Goal: Find specific page/section: Find specific page/section

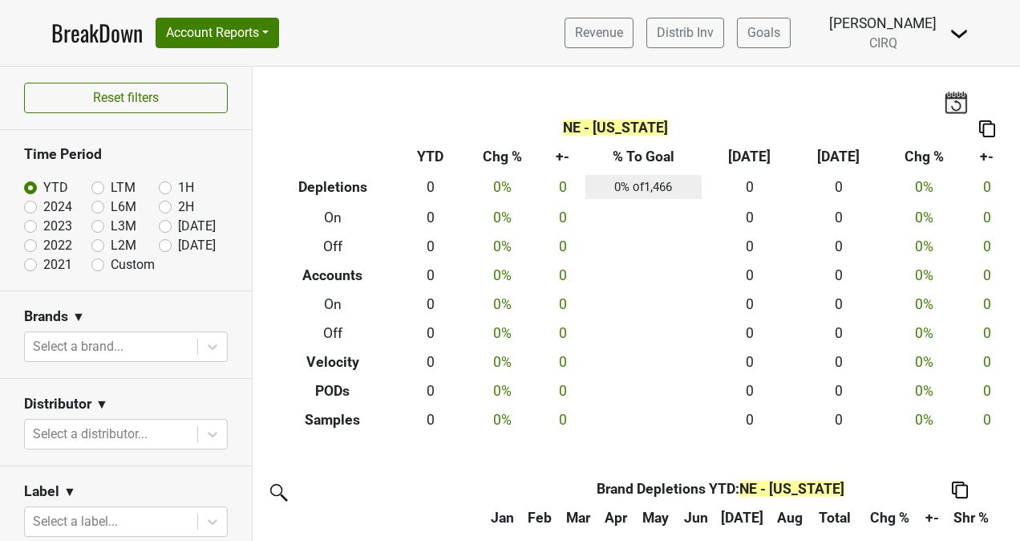
scroll to position [415, 0]
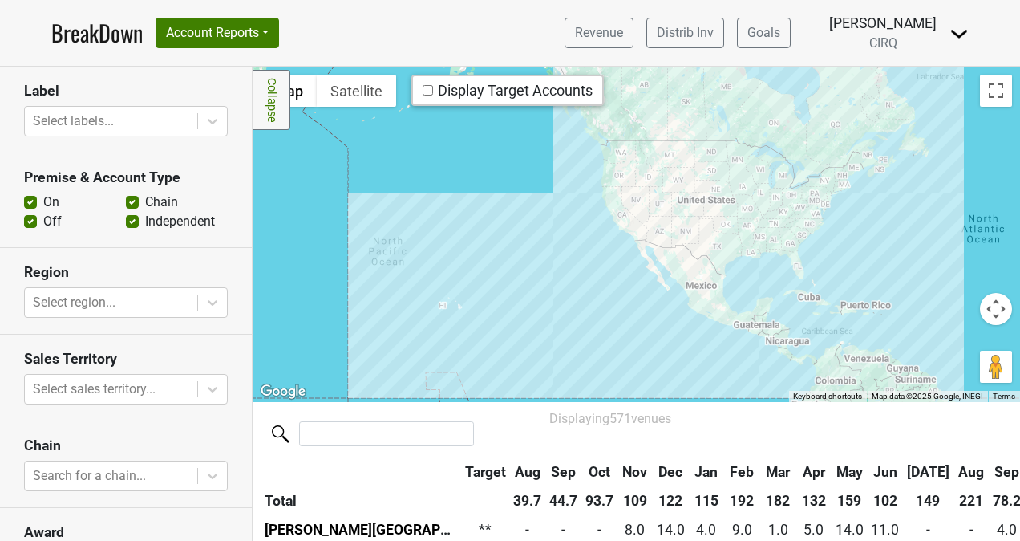
scroll to position [369, 0]
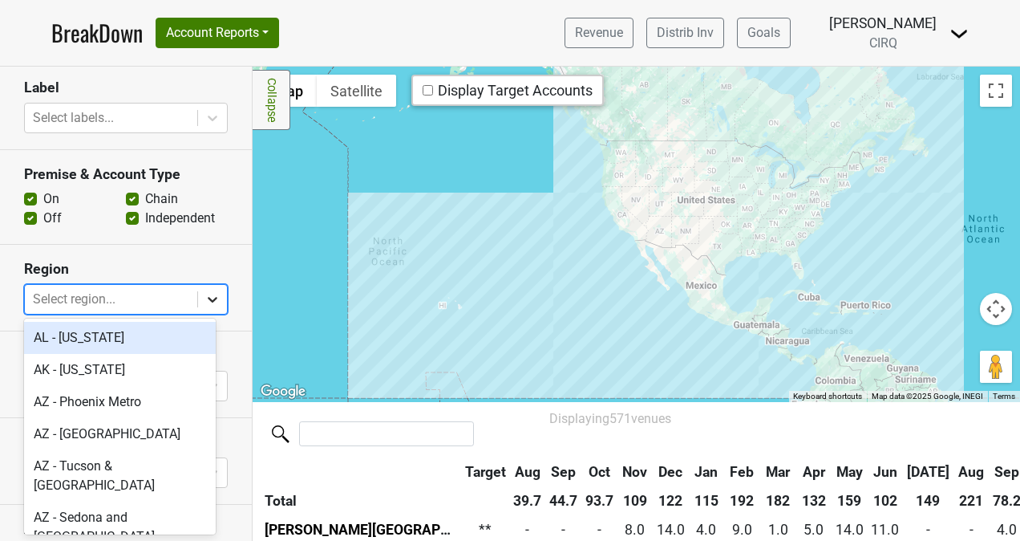
click at [208, 298] on icon at bounding box center [213, 300] width 10 height 6
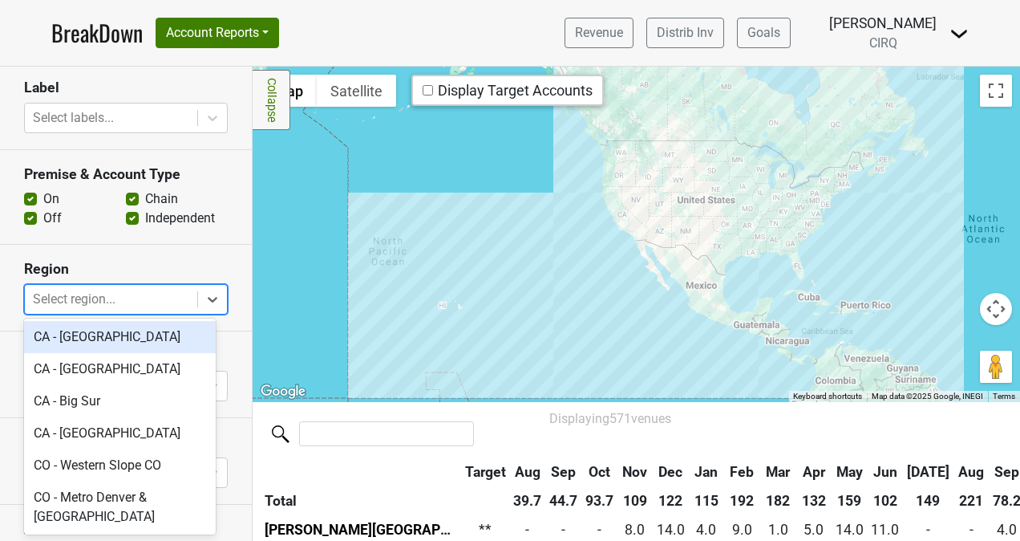
scroll to position [747, 0]
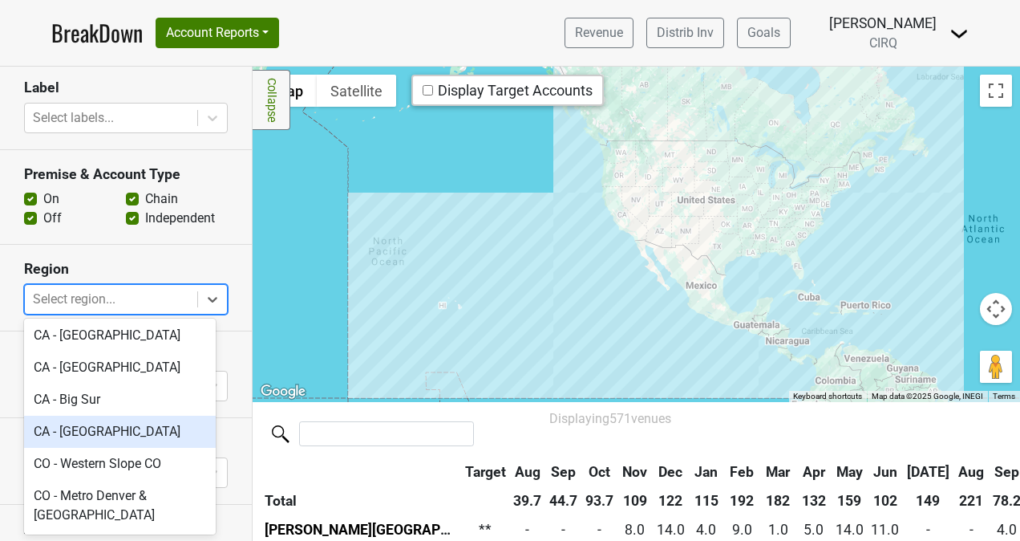
click at [130, 416] on div "CA - San Francisco" at bounding box center [120, 432] width 192 height 32
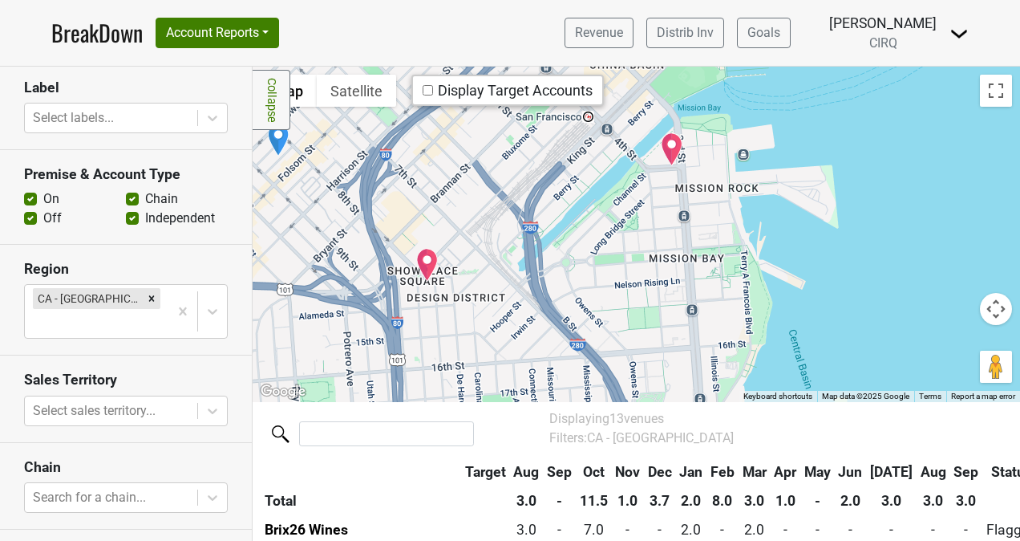
drag, startPoint x: 669, startPoint y: 191, endPoint x: 751, endPoint y: 434, distance: 256.5
click at [751, 434] on div "Filters Collapse ← Move left → Move right ↑ Move up ↓ Move down + Zoom in - Zoo…" at bounding box center [637, 304] width 768 height 474
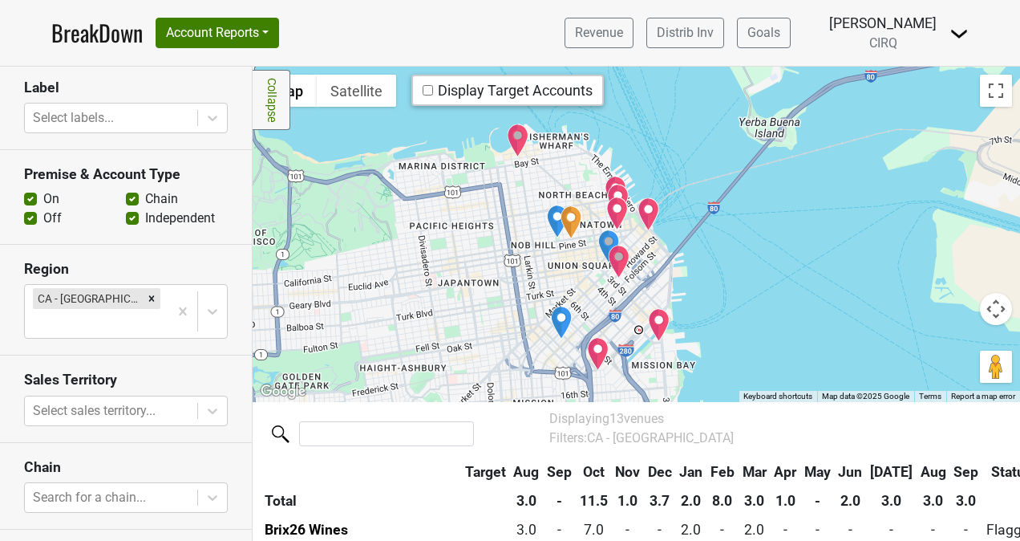
drag, startPoint x: 620, startPoint y: 210, endPoint x: 716, endPoint y: 317, distance: 143.7
click at [716, 317] on div at bounding box center [637, 234] width 768 height 335
click at [651, 210] on img "Boulevard" at bounding box center [649, 214] width 22 height 34
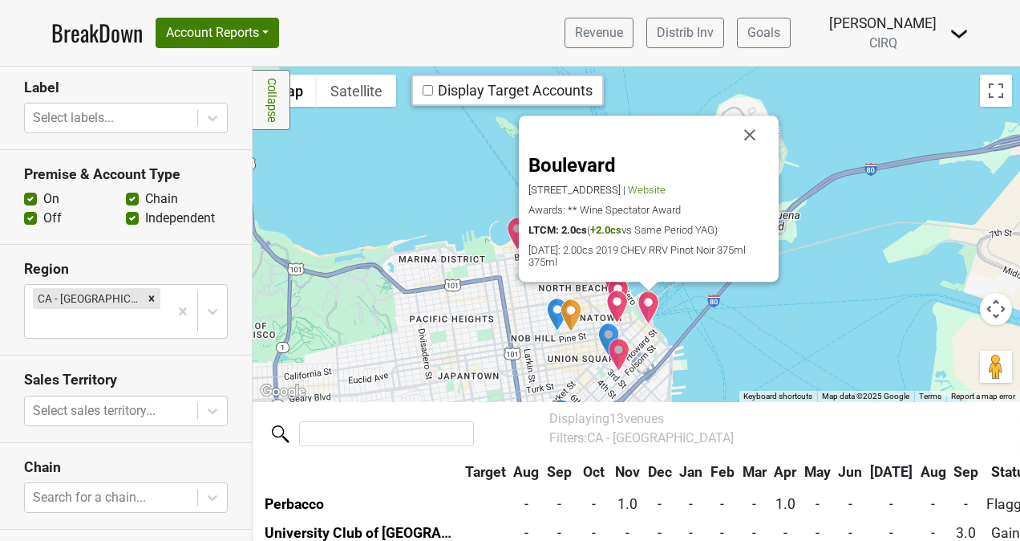
scroll to position [292, 0]
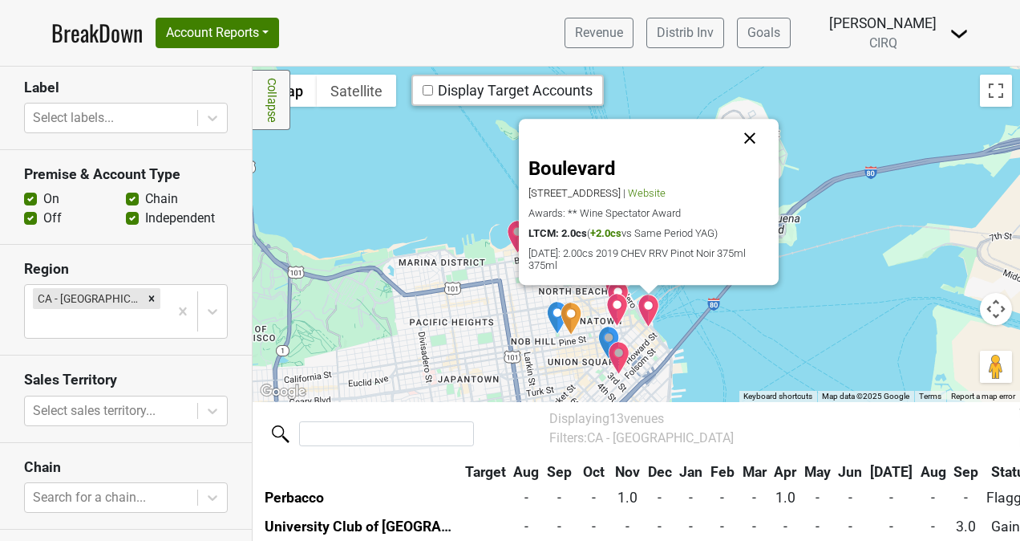
click at [748, 138] on button "Close" at bounding box center [750, 139] width 39 height 39
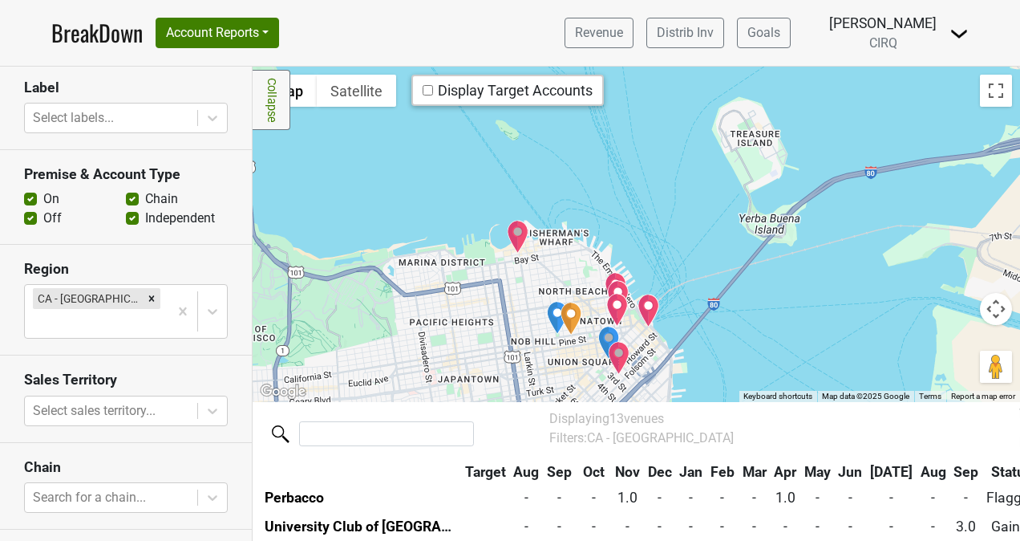
click at [610, 276] on img "Kokkari Estiatorio" at bounding box center [616, 289] width 22 height 34
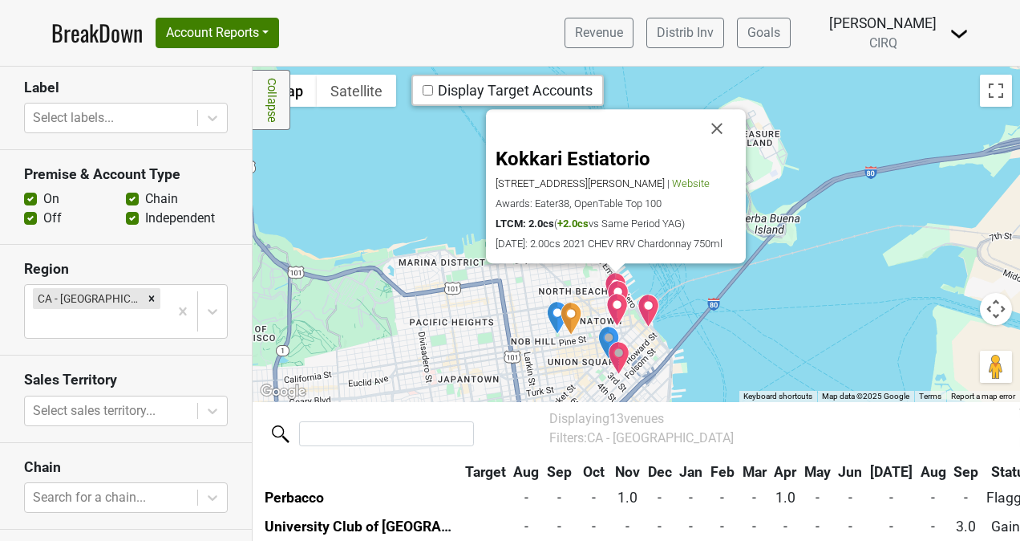
scroll to position [321, 0]
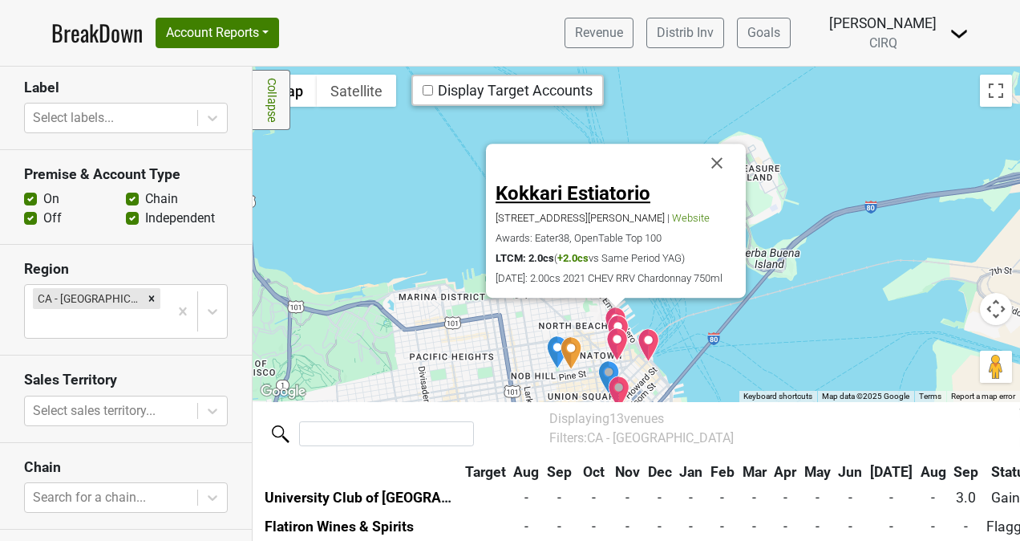
click at [567, 183] on link "Kokkari Estiatorio" at bounding box center [573, 194] width 155 height 22
click at [613, 320] on img "Bar Sprezzatura" at bounding box center [618, 331] width 22 height 34
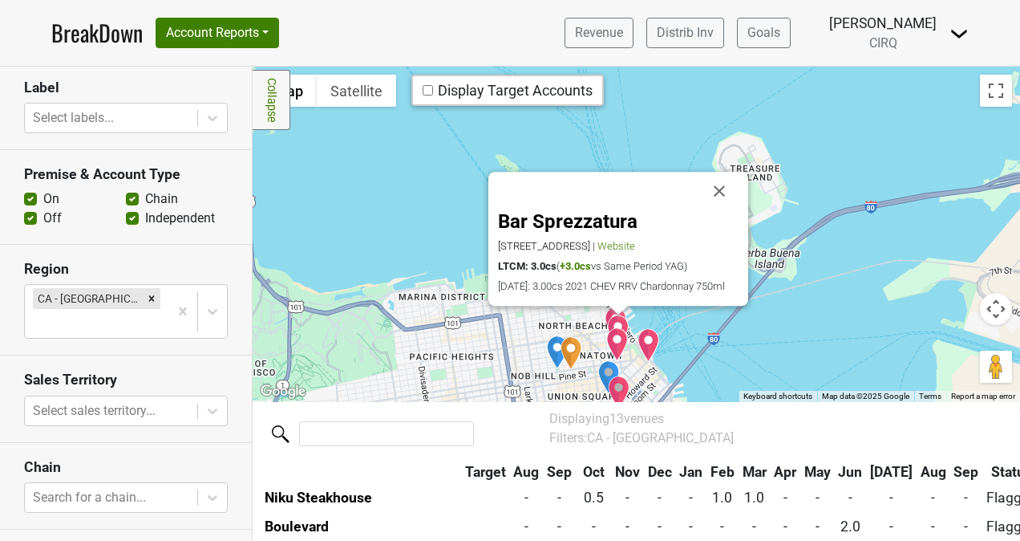
scroll to position [205, 0]
click at [613, 345] on img "Perbacco" at bounding box center [617, 344] width 22 height 34
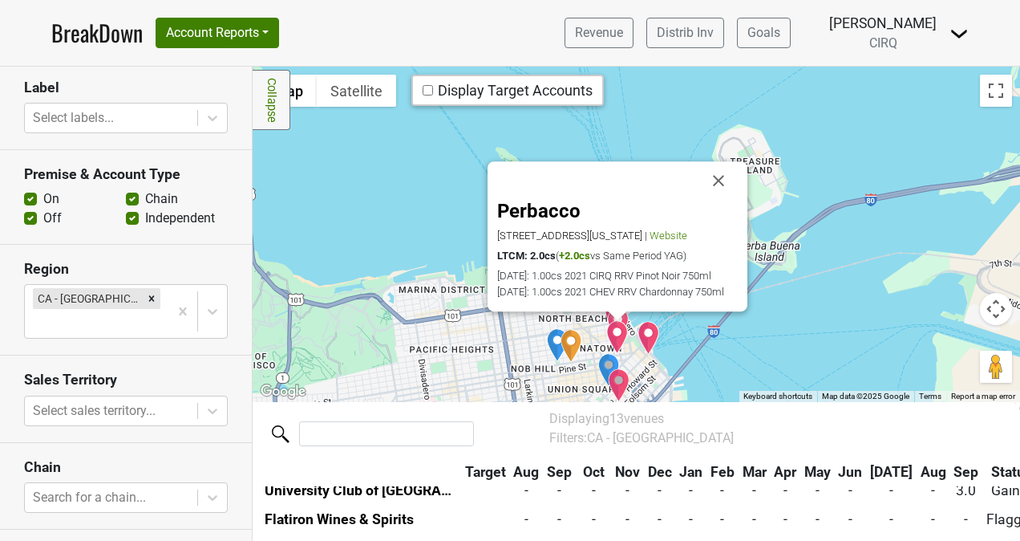
scroll to position [350, 0]
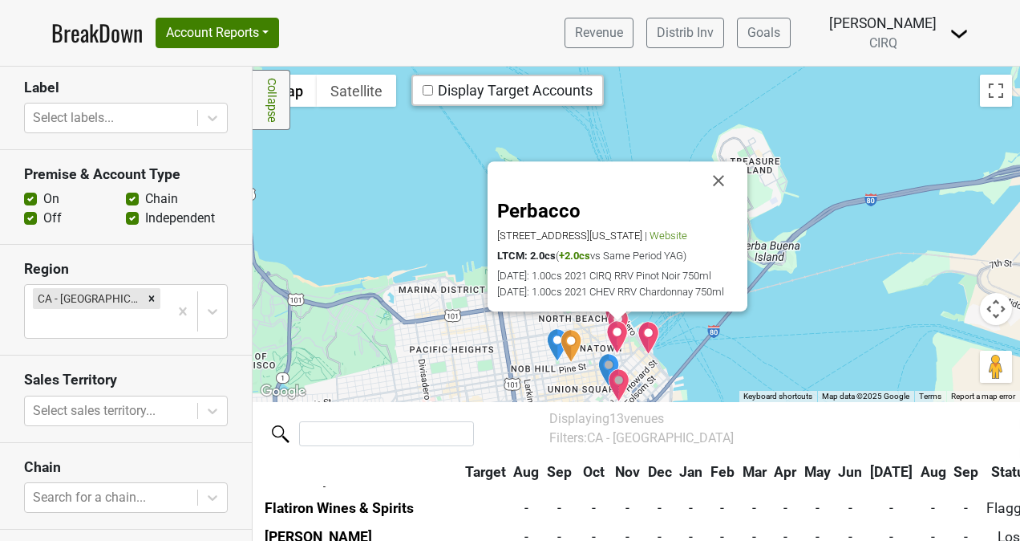
click at [612, 382] on img "Benu" at bounding box center [619, 385] width 22 height 34
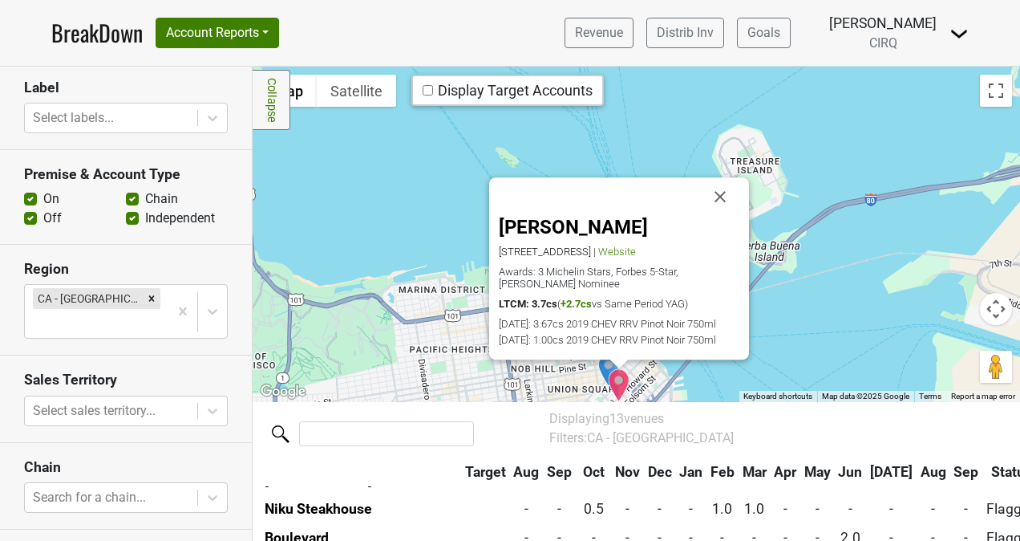
scroll to position [176, 0]
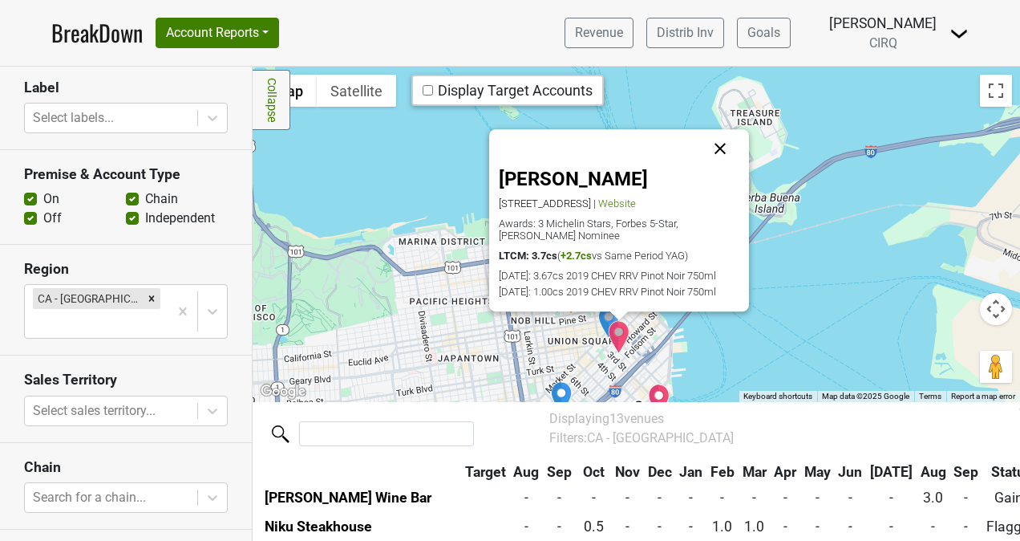
click at [720, 136] on button "Close" at bounding box center [720, 149] width 39 height 39
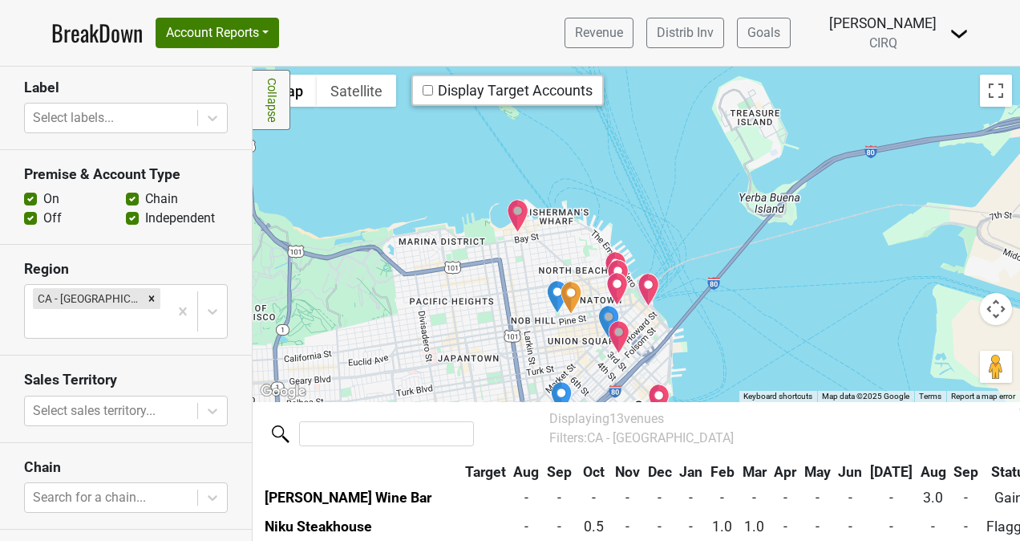
click at [598, 317] on img "Flatiron Wines & Spirits" at bounding box center [609, 322] width 22 height 34
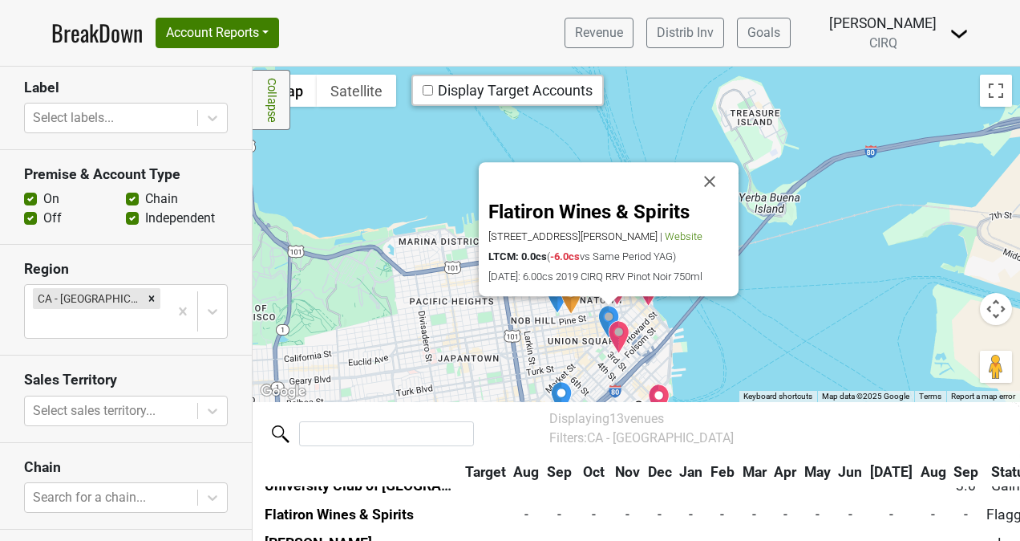
scroll to position [351, 0]
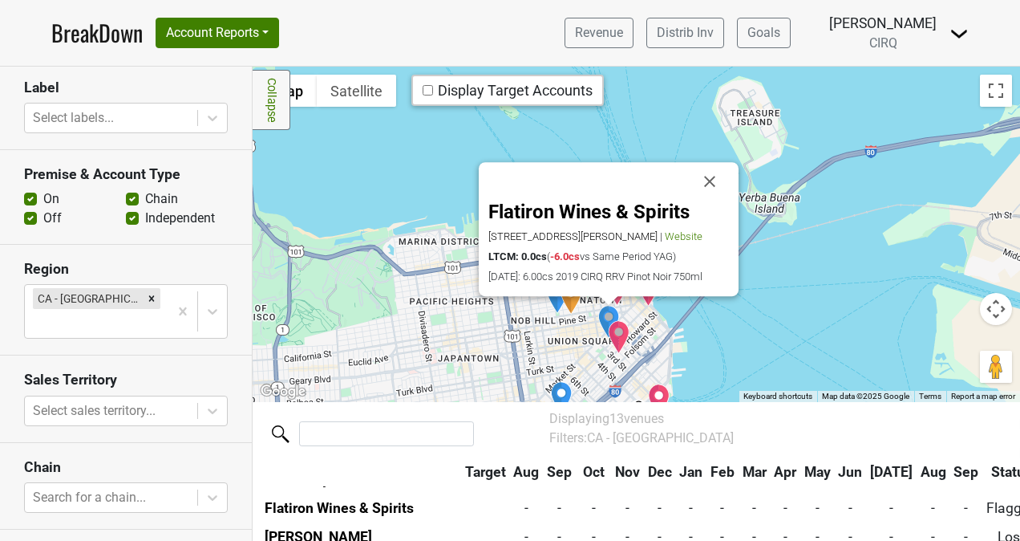
click at [563, 298] on img "University Club of San Francisco" at bounding box center [572, 298] width 22 height 34
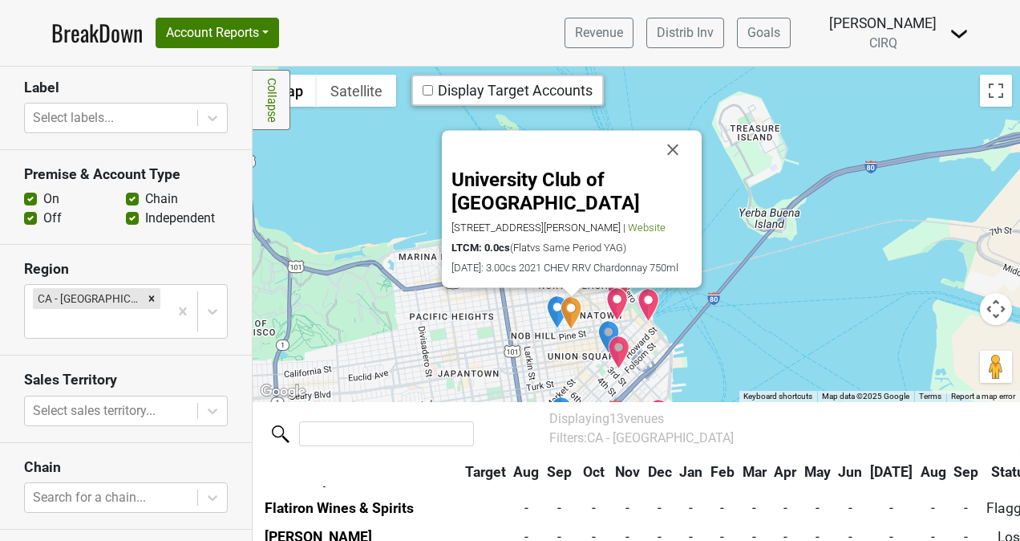
click at [546, 302] on img "Elizabeth Bernhisel Collectibles" at bounding box center [557, 312] width 22 height 34
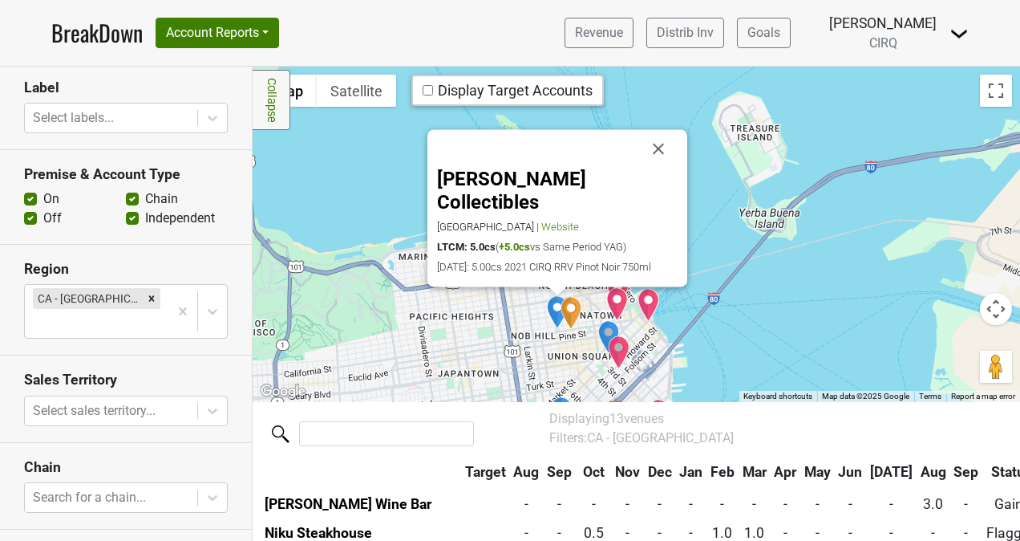
scroll to position [119, 0]
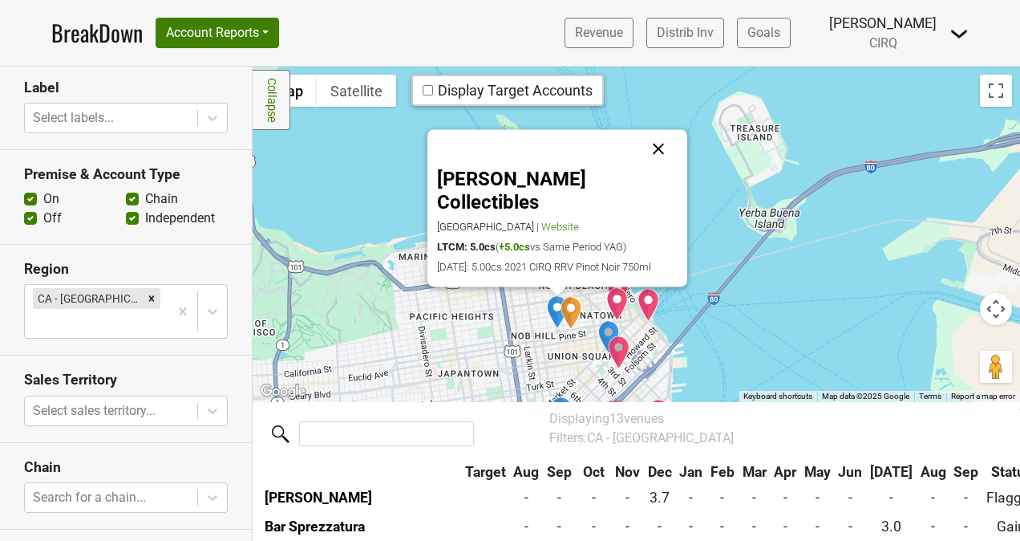
click at [654, 145] on button "Close" at bounding box center [658, 149] width 39 height 39
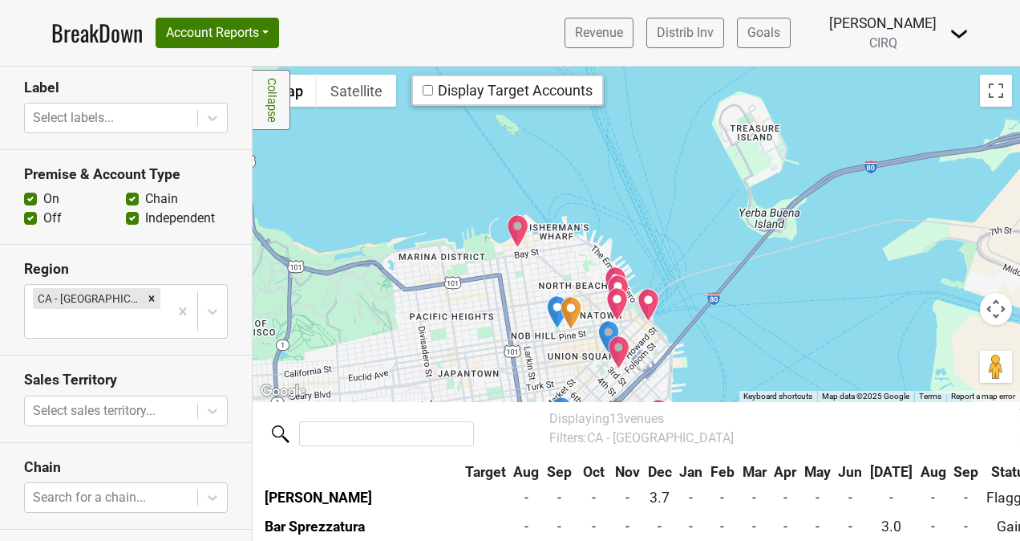
click at [519, 233] on img "Gary Danko" at bounding box center [518, 231] width 22 height 34
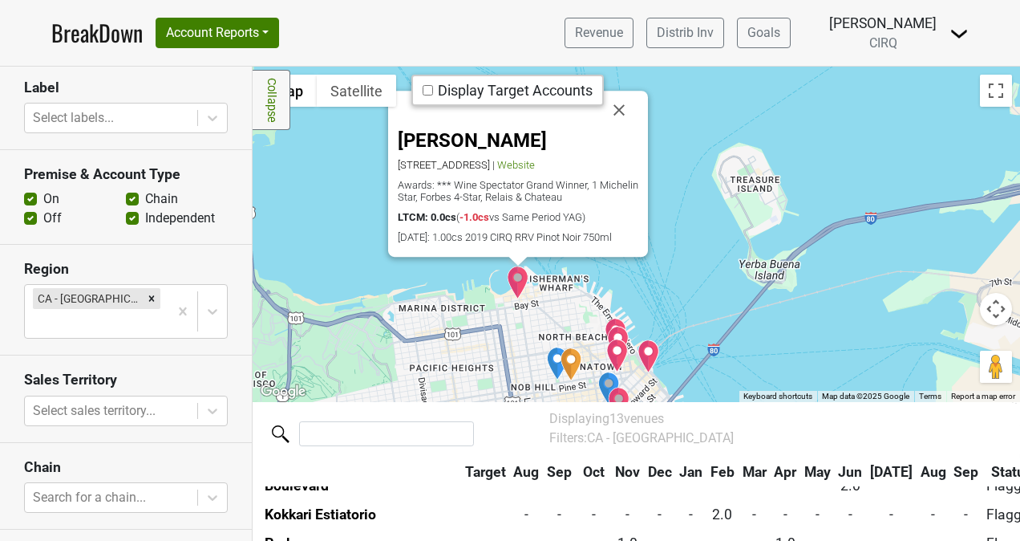
scroll to position [351, 0]
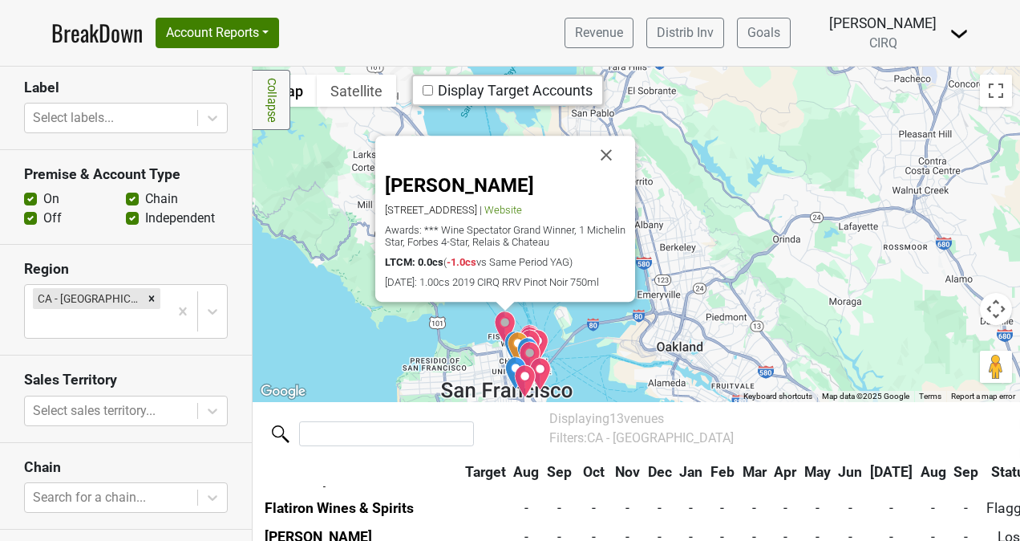
click at [602, 362] on div "Gary Danko 800 N Point St, San Francisco, CA 94109 | Website Awards: *** Wine S…" at bounding box center [637, 234] width 768 height 335
click at [821, 266] on div "Gary Danko 800 N Point St, San Francisco, CA 94109 | Website Awards: *** Wine S…" at bounding box center [637, 234] width 768 height 335
click at [590, 157] on button "Close" at bounding box center [606, 155] width 39 height 39
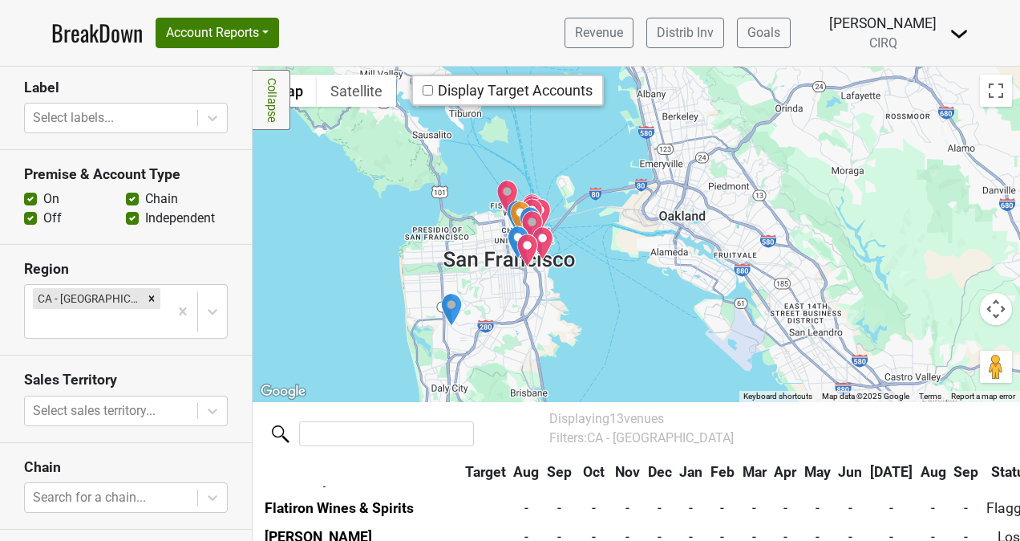
drag, startPoint x: 406, startPoint y: 199, endPoint x: 408, endPoint y: 67, distance: 132.4
click at [408, 67] on div at bounding box center [637, 234] width 768 height 335
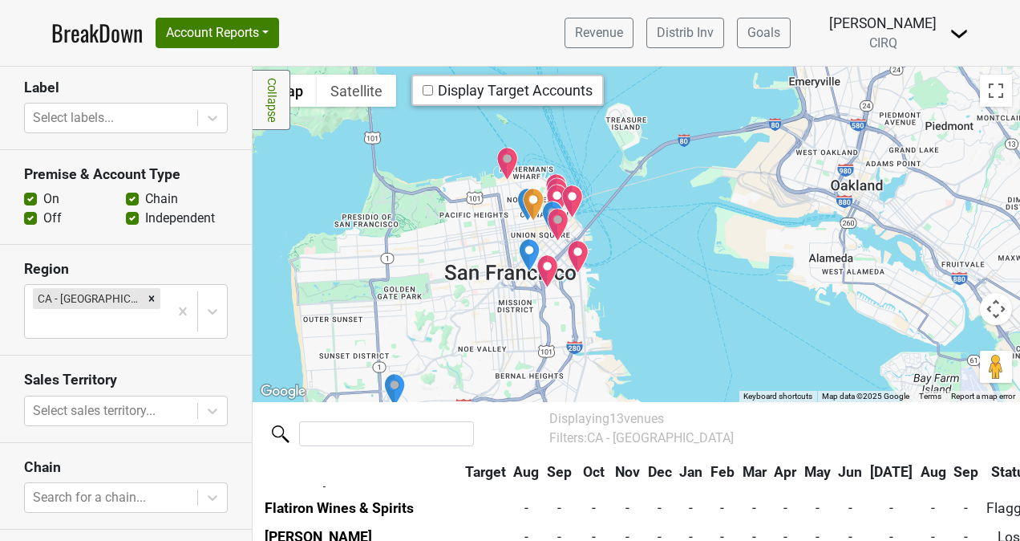
click at [541, 275] on img "Niku Steakhouse" at bounding box center [548, 271] width 22 height 34
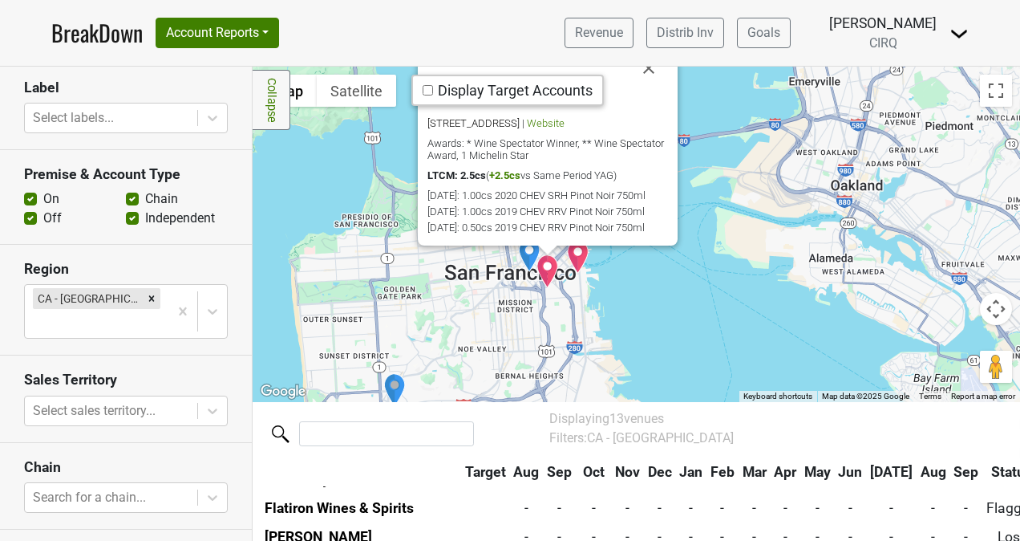
scroll to position [263, 0]
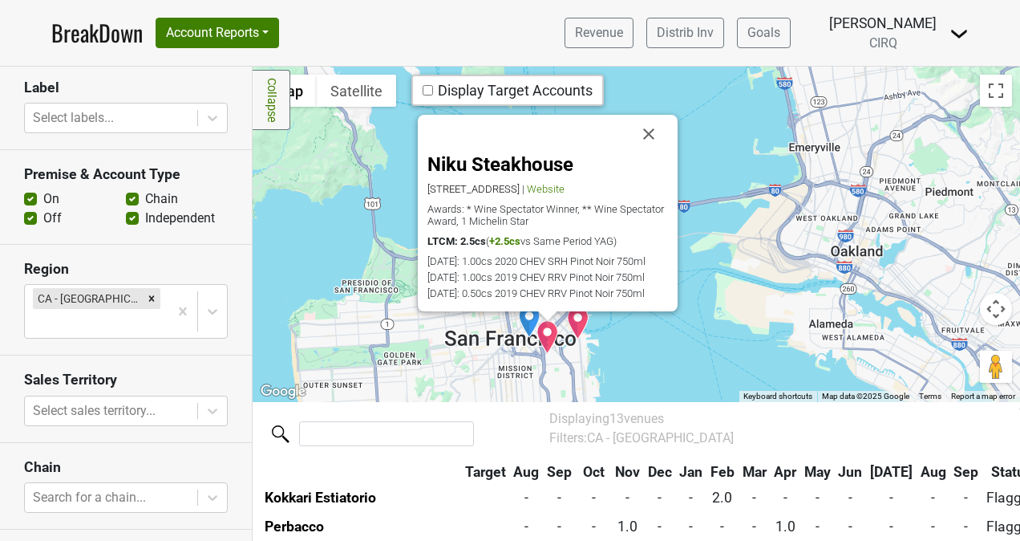
click at [575, 319] on img "Trevino Wine Bar" at bounding box center [578, 323] width 22 height 34
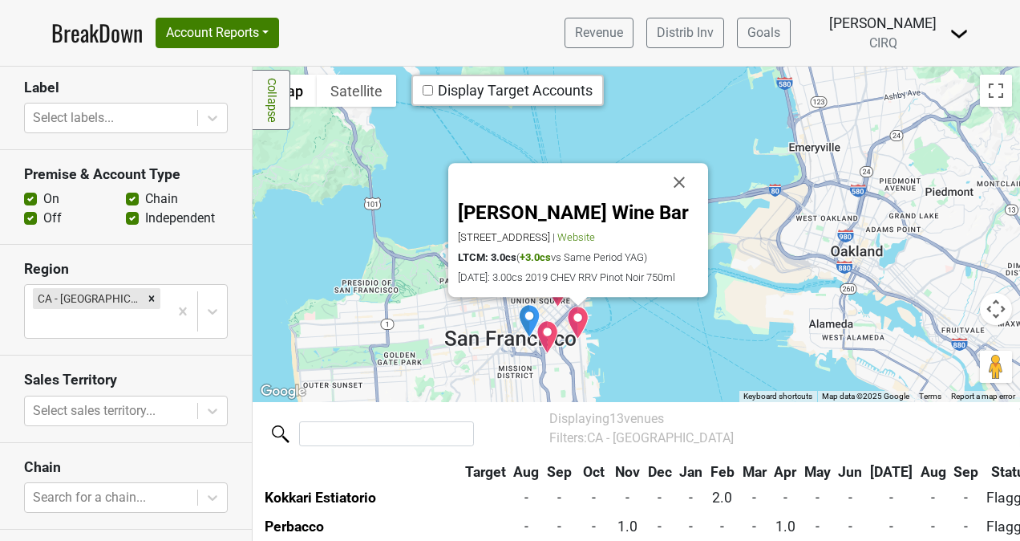
scroll to position [234, 0]
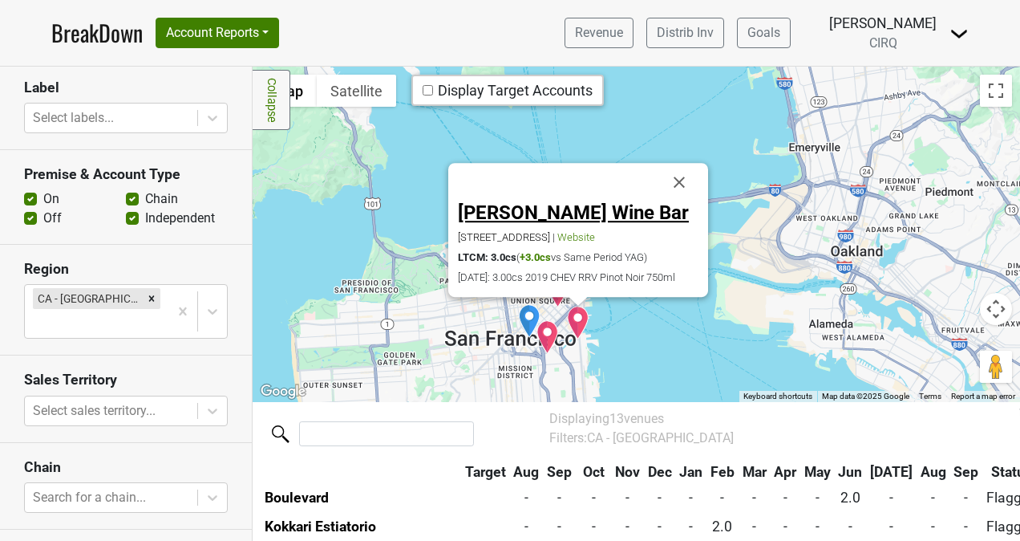
click at [509, 202] on link "Trevino Wine Bar" at bounding box center [573, 213] width 231 height 22
click at [681, 164] on button "Close" at bounding box center [679, 183] width 39 height 39
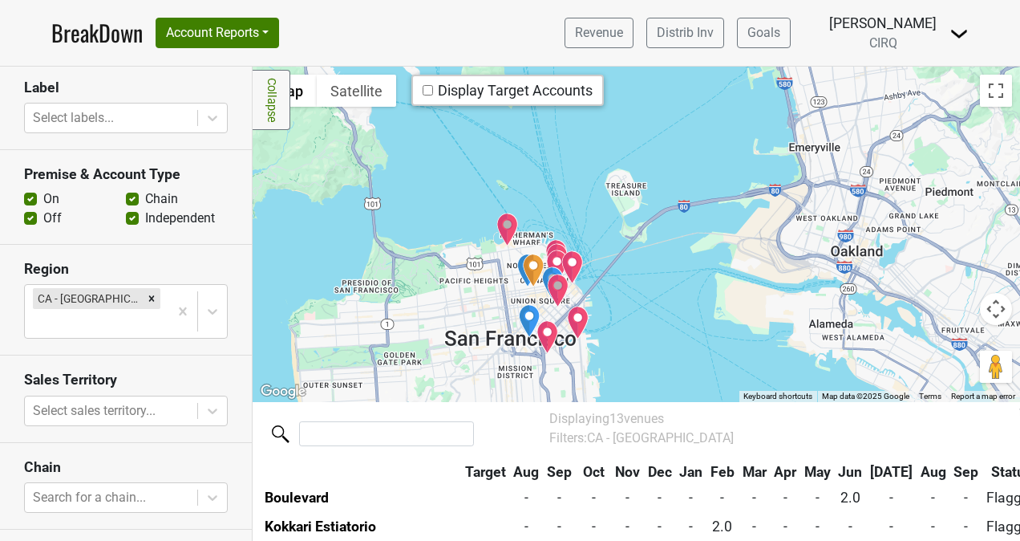
click at [546, 249] on img "Bar Sprezzatura" at bounding box center [557, 260] width 22 height 34
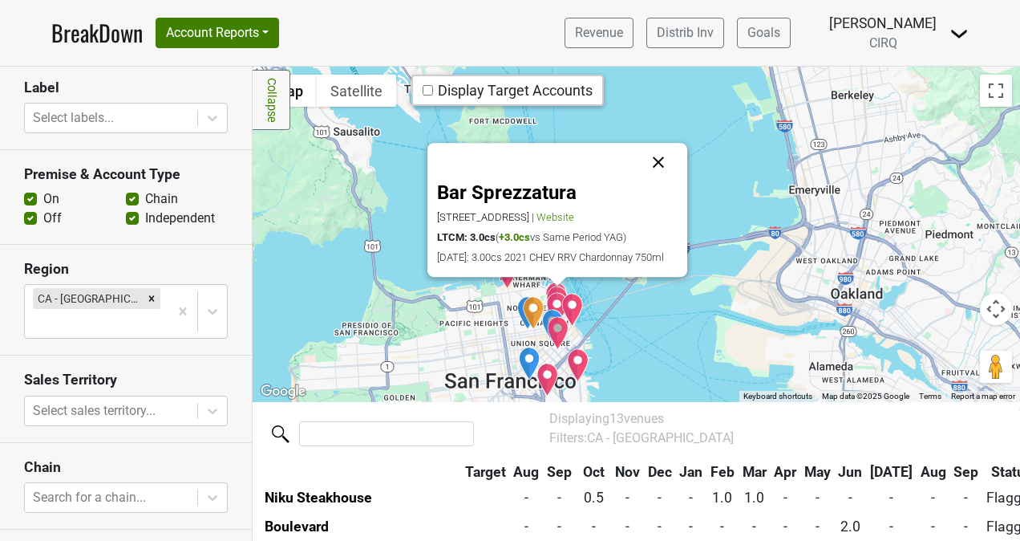
click at [655, 144] on button "Close" at bounding box center [658, 163] width 39 height 39
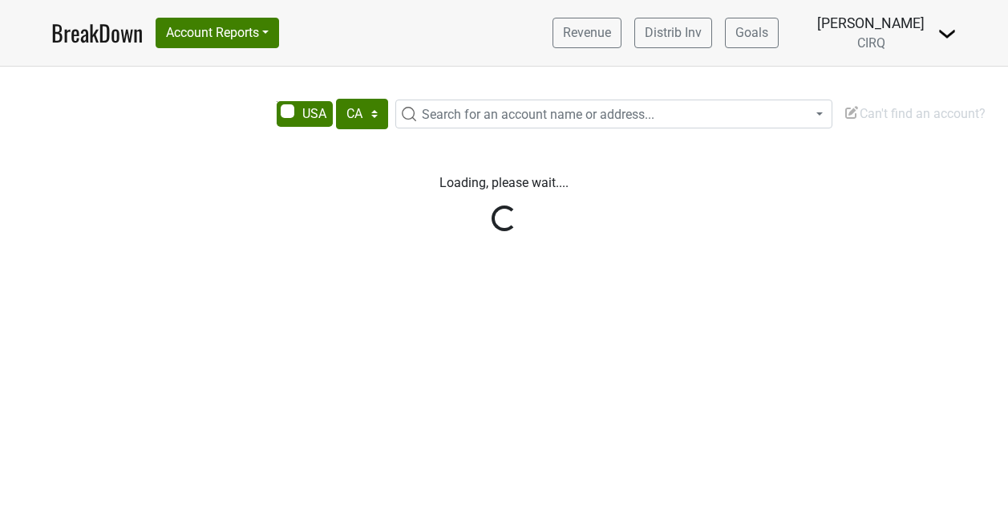
select select "CA"
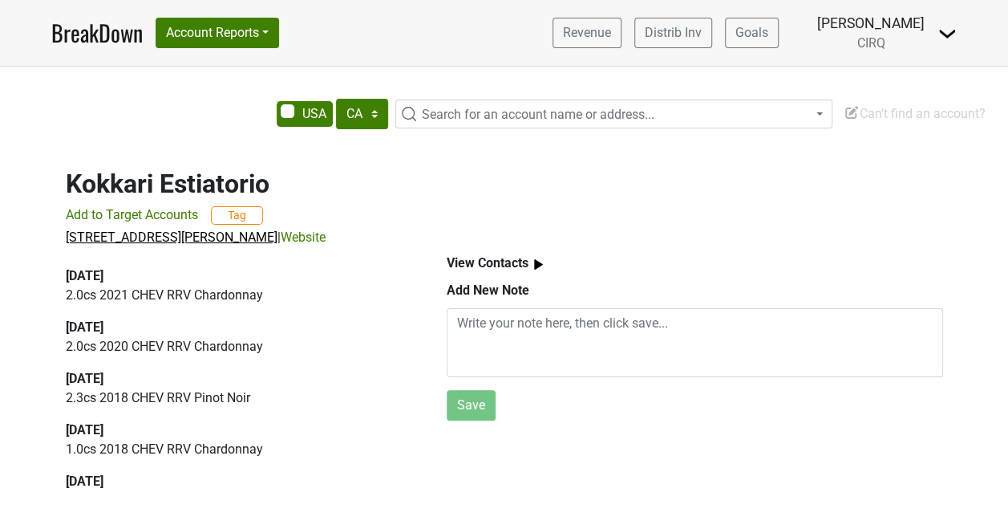
scroll to position [12, 0]
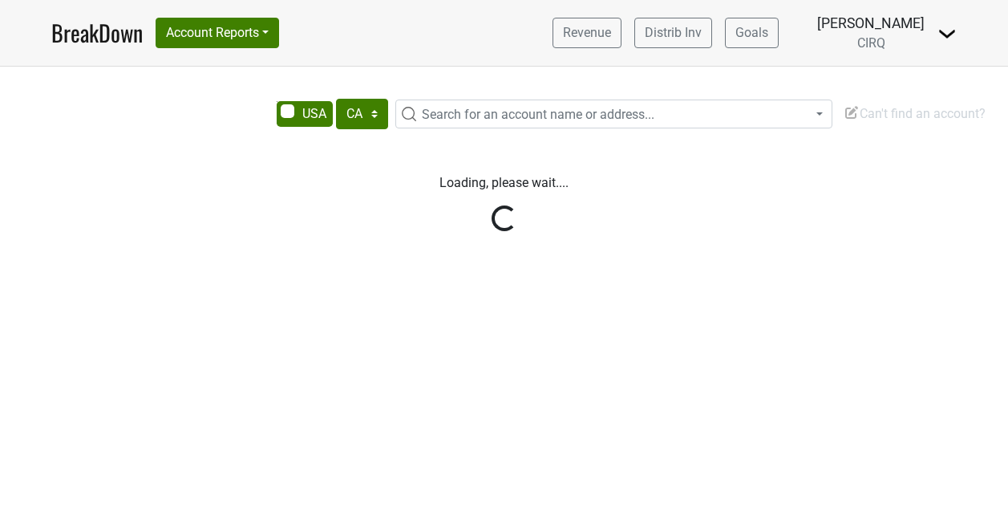
select select "CA"
